Goal: Information Seeking & Learning: Find contact information

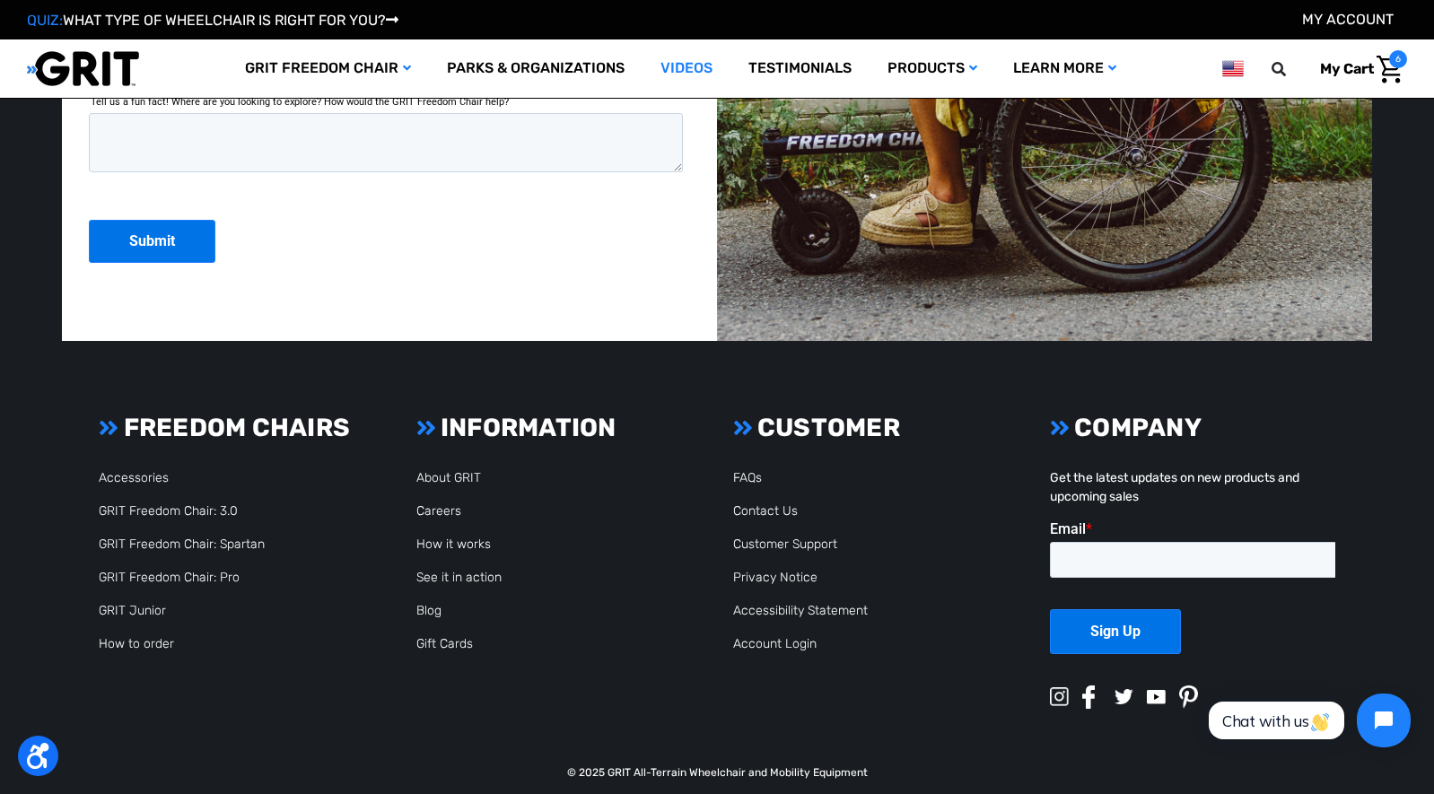
scroll to position [2967, 0]
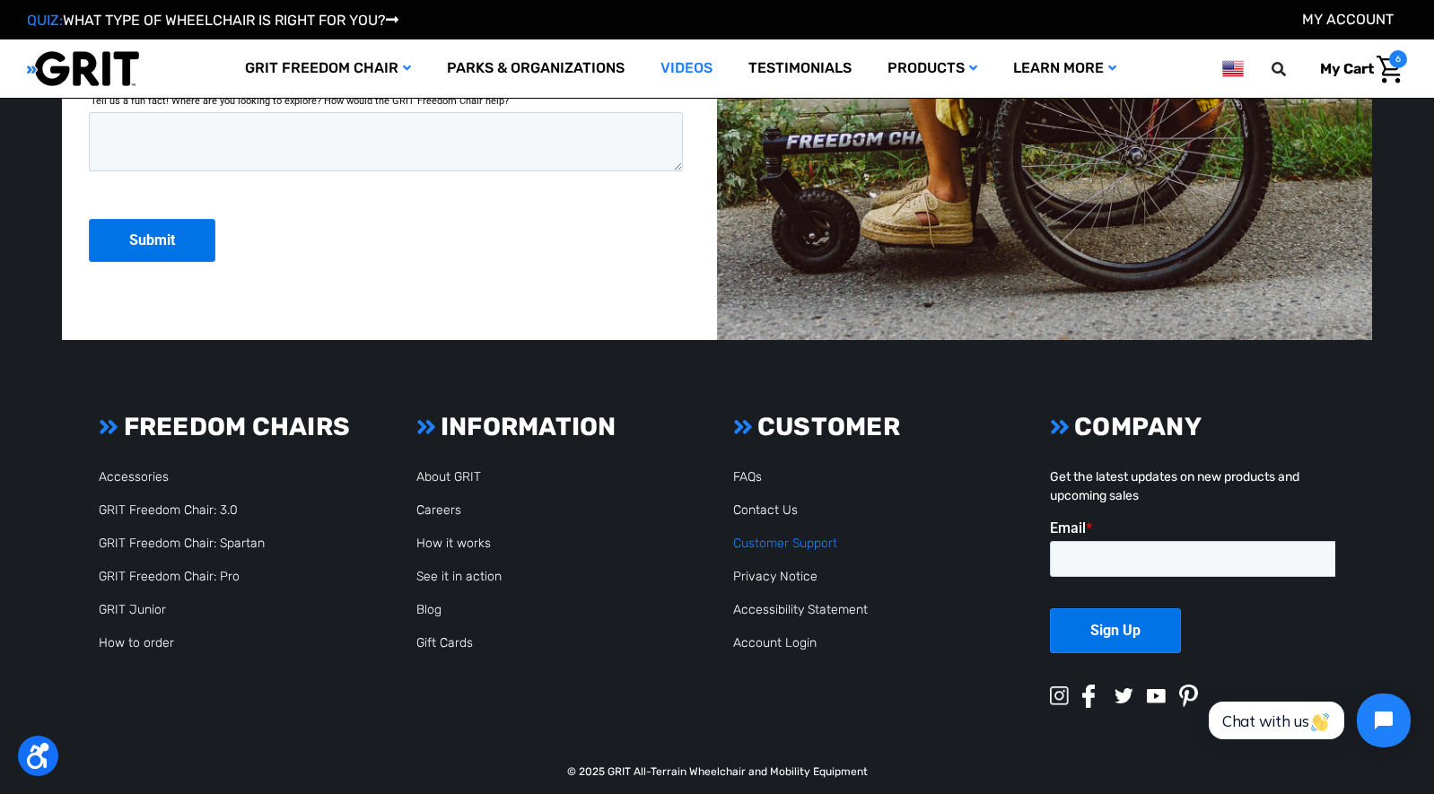
click at [791, 536] on link "Customer Support" at bounding box center [785, 543] width 104 height 15
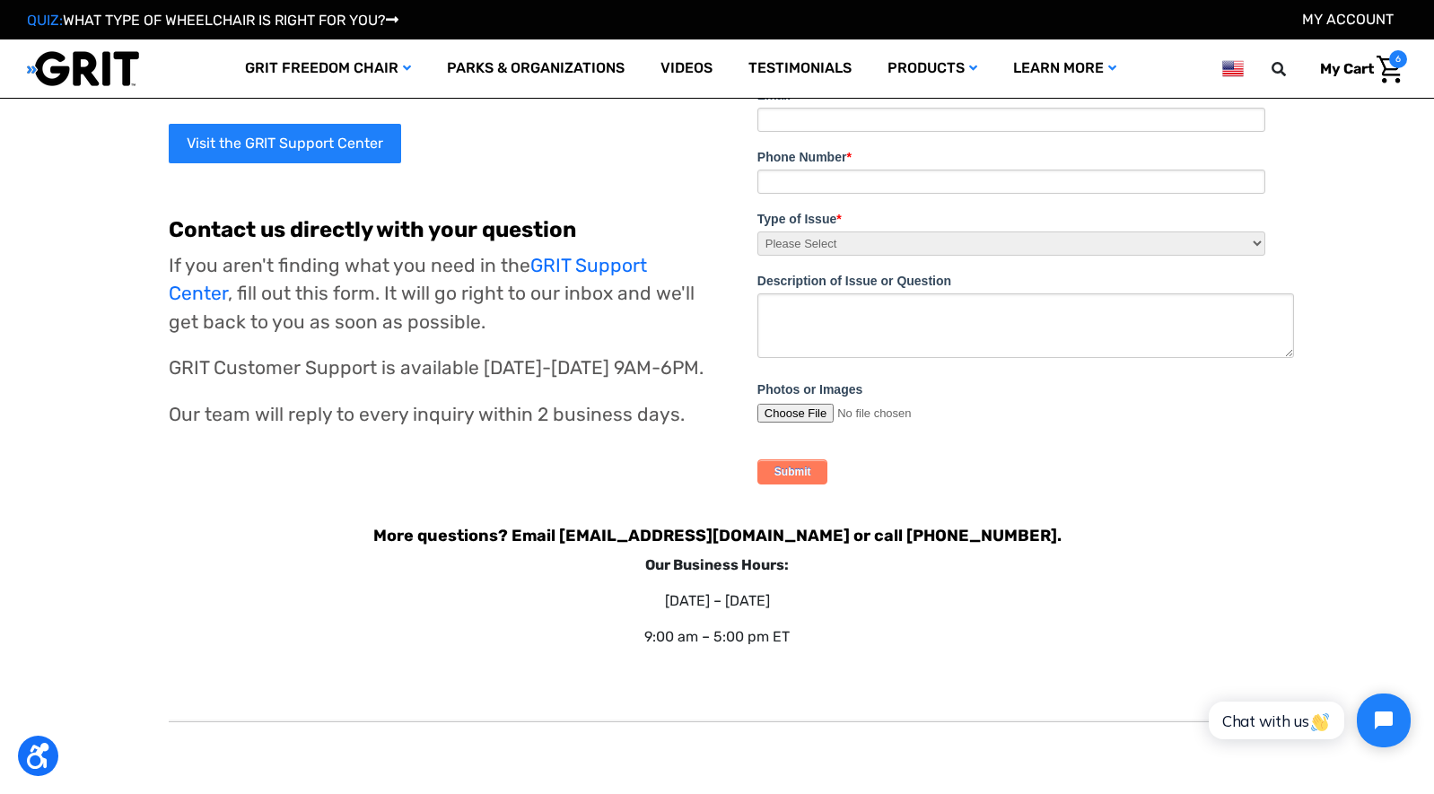
scroll to position [359, 0]
